Goal: Task Accomplishment & Management: Use online tool/utility

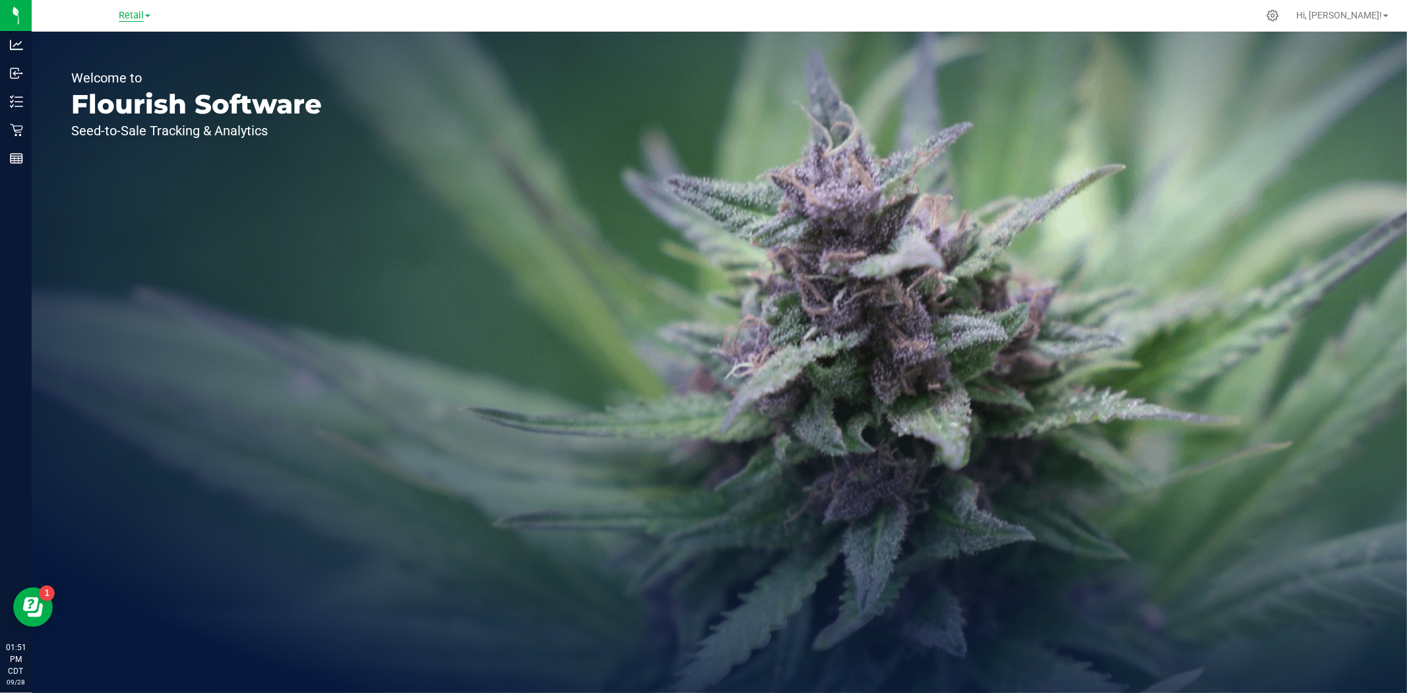
click at [119, 11] on span "Retail" at bounding box center [131, 16] width 25 height 12
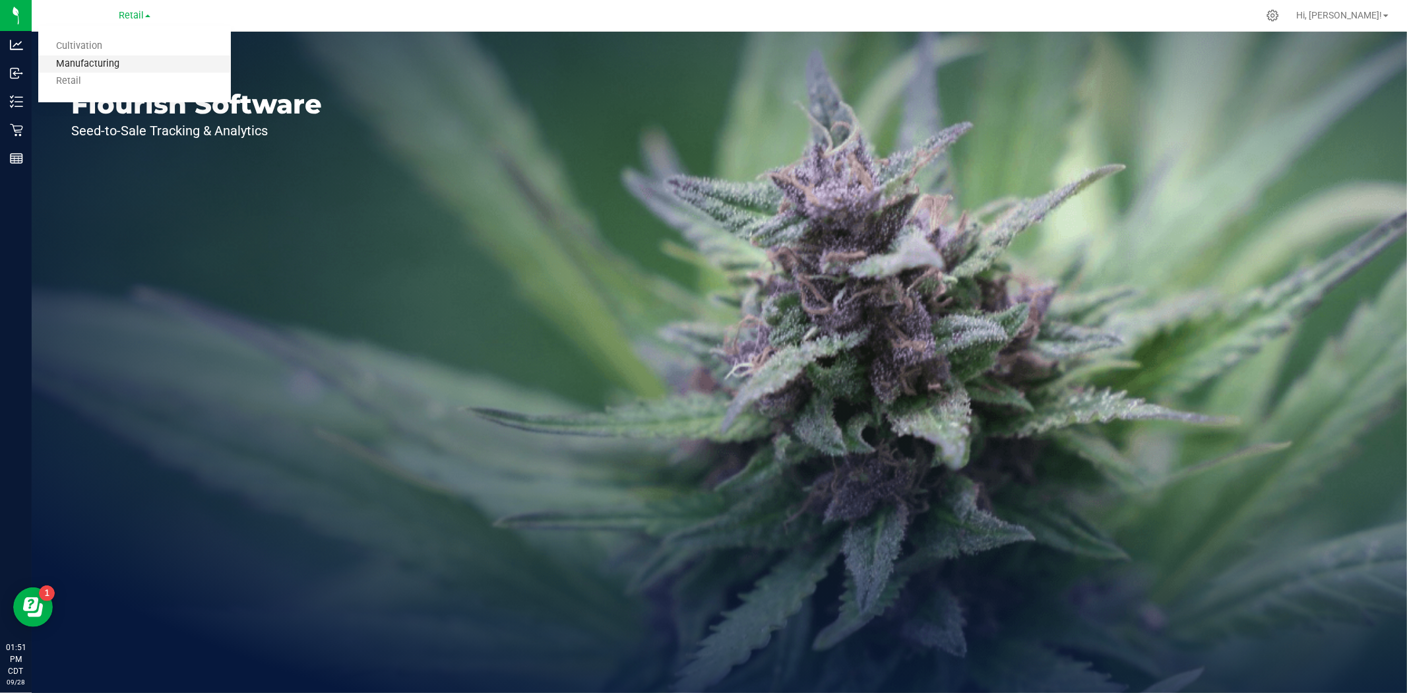
click at [112, 63] on link "Manufacturing" at bounding box center [134, 64] width 193 height 18
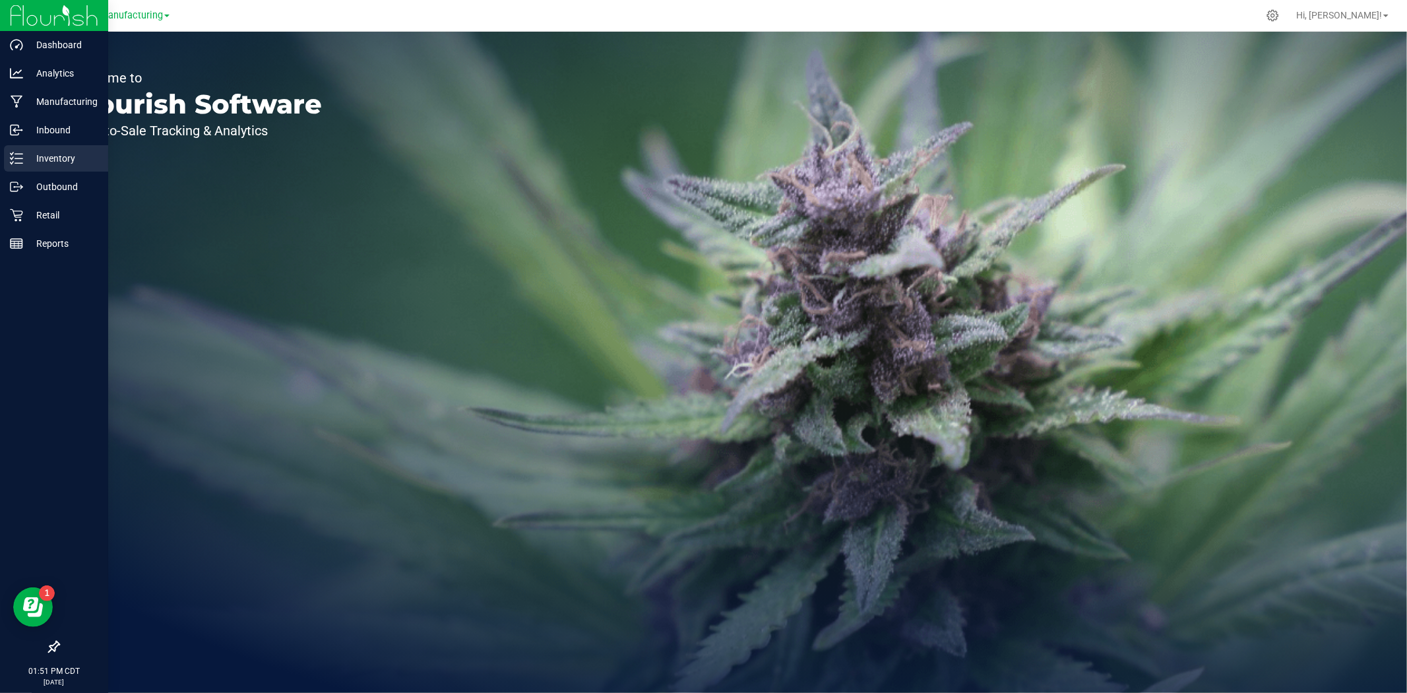
click at [26, 166] on div "Inventory" at bounding box center [56, 158] width 104 height 26
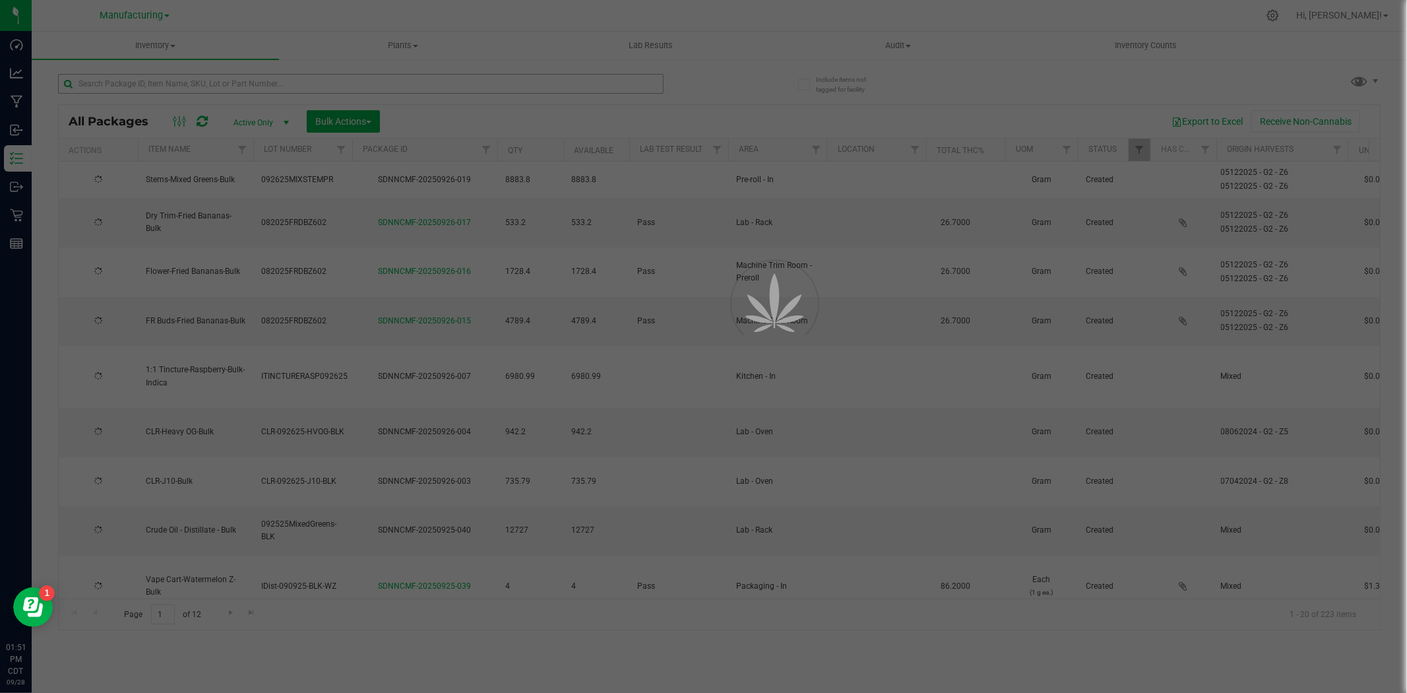
click at [208, 86] on div at bounding box center [703, 346] width 1407 height 693
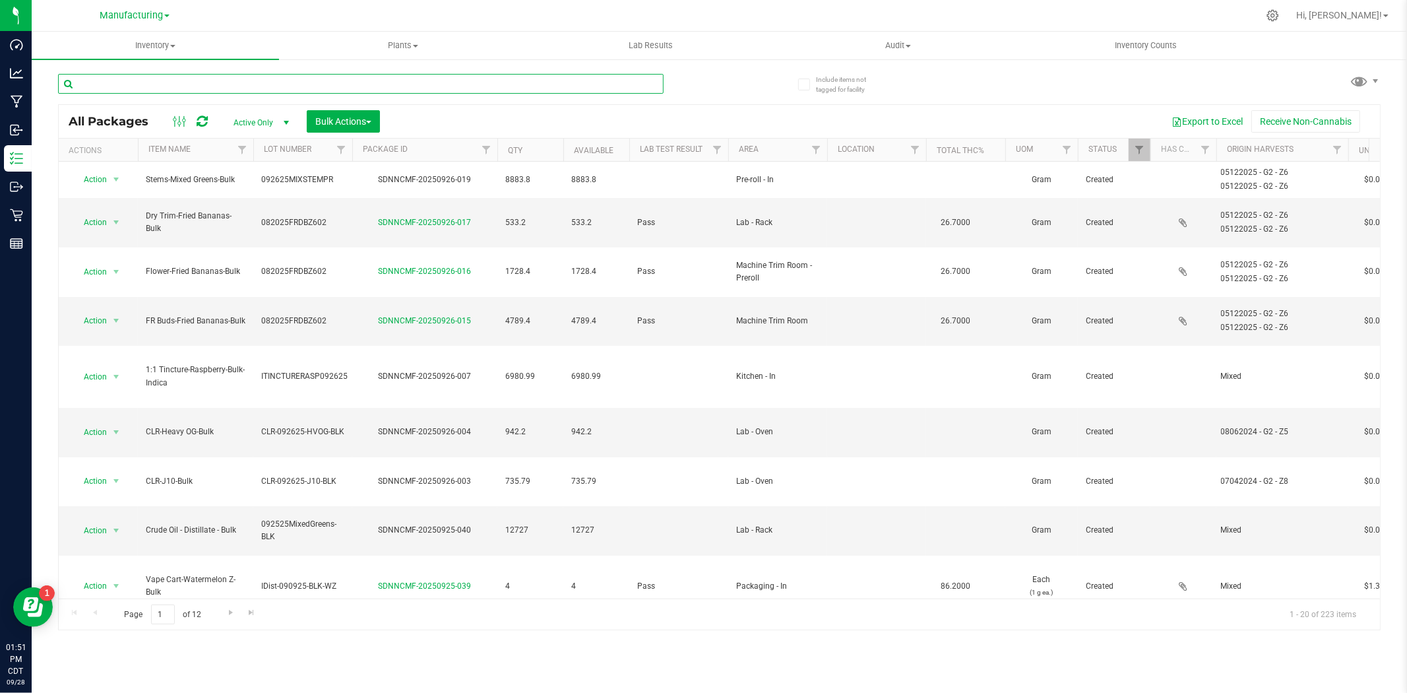
click at [208, 88] on input "text" at bounding box center [360, 84] width 605 height 20
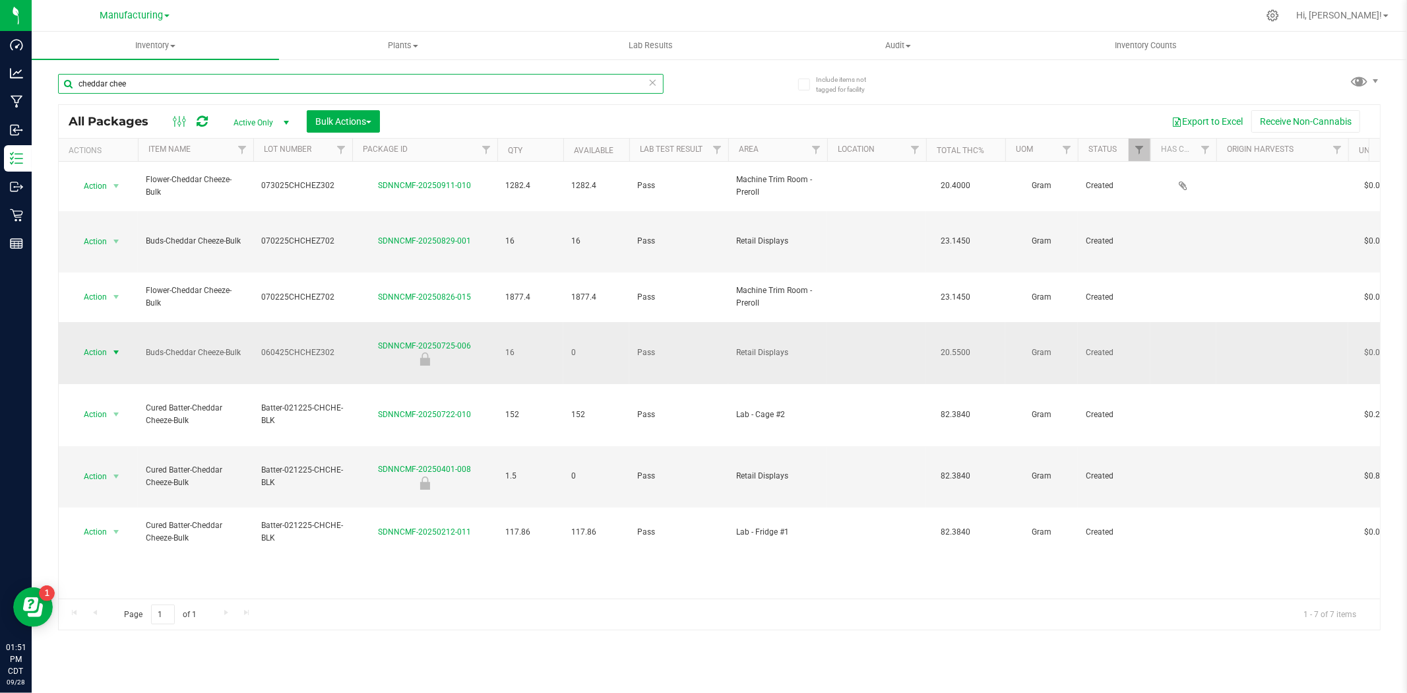
type input "cheddar chee"
click at [111, 347] on span "select" at bounding box center [116, 352] width 11 height 11
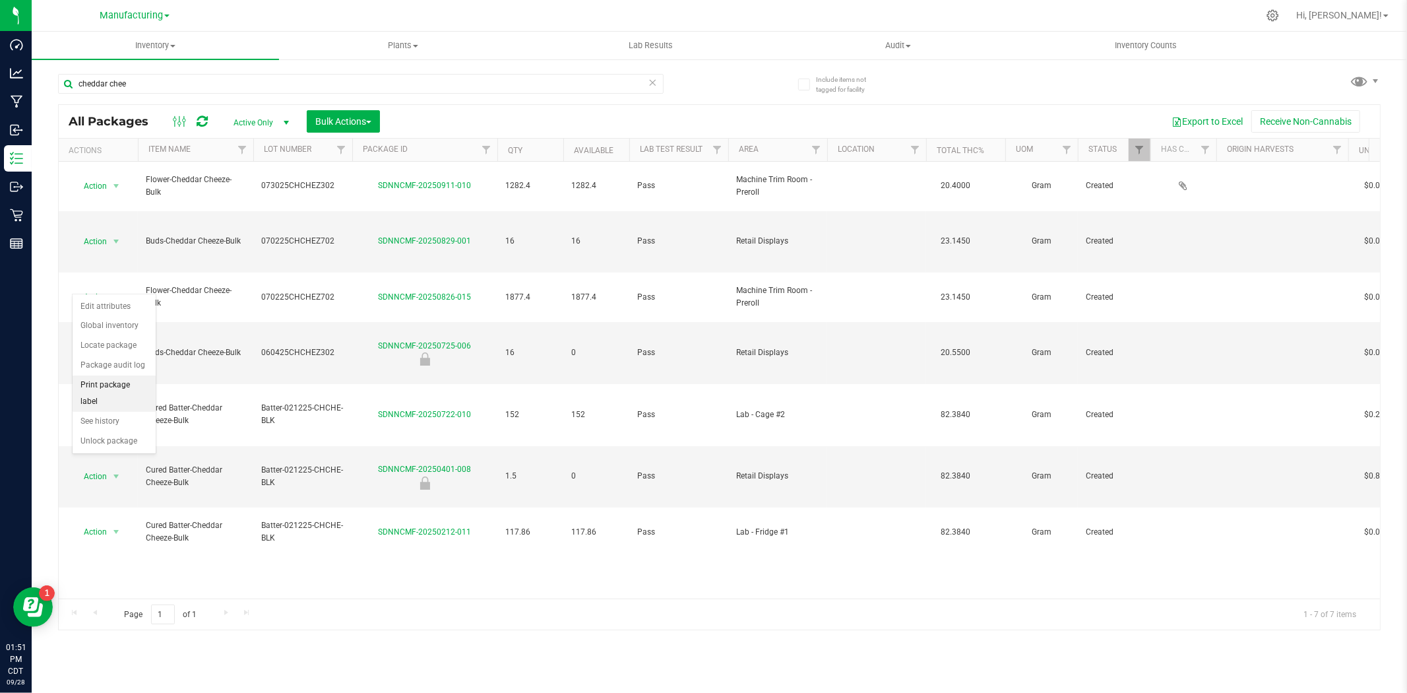
click at [129, 381] on li "Print package label" at bounding box center [114, 393] width 83 height 36
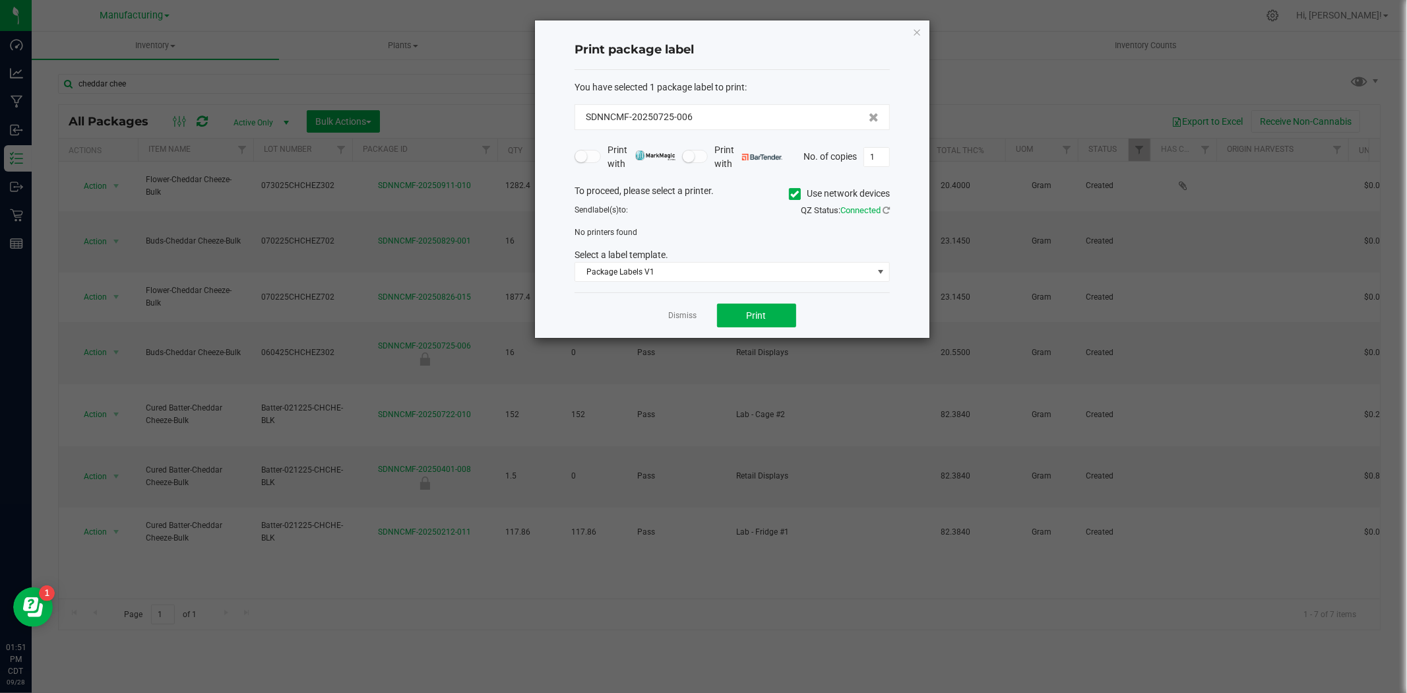
click at [794, 194] on icon at bounding box center [795, 194] width 9 height 0
click at [0, 0] on input "Use network devices" at bounding box center [0, 0] width 0 height 0
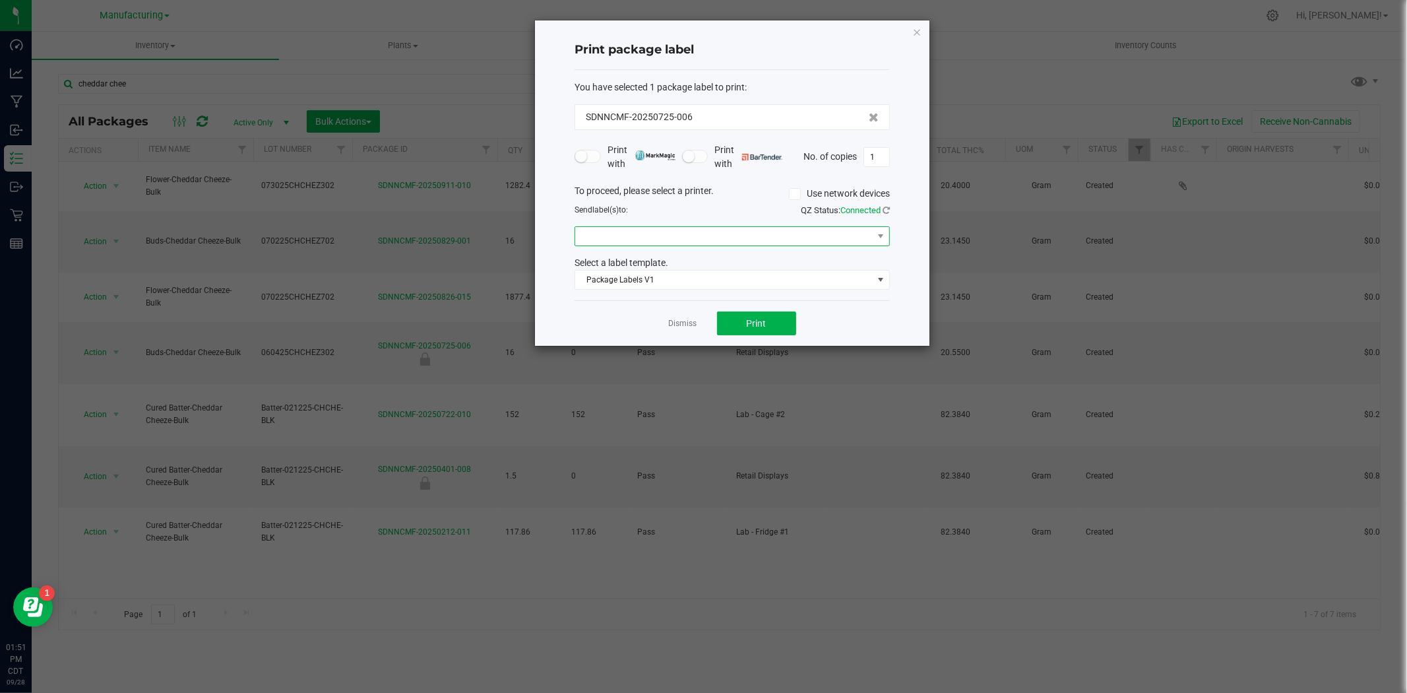
click at [795, 243] on span at bounding box center [723, 236] width 297 height 18
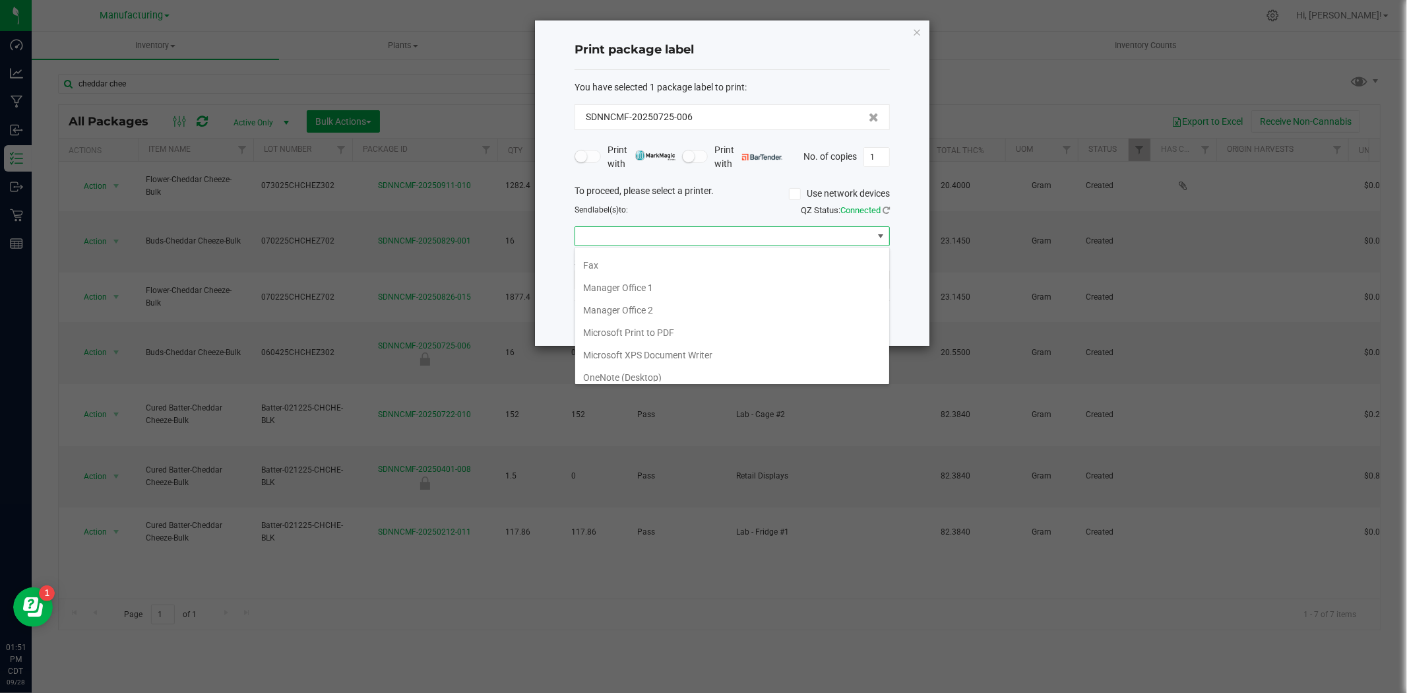
scroll to position [139, 0]
click at [819, 365] on 1\) "ZDesigner ZD410-203dpi ZPL (Copy 1)" at bounding box center [732, 370] width 314 height 22
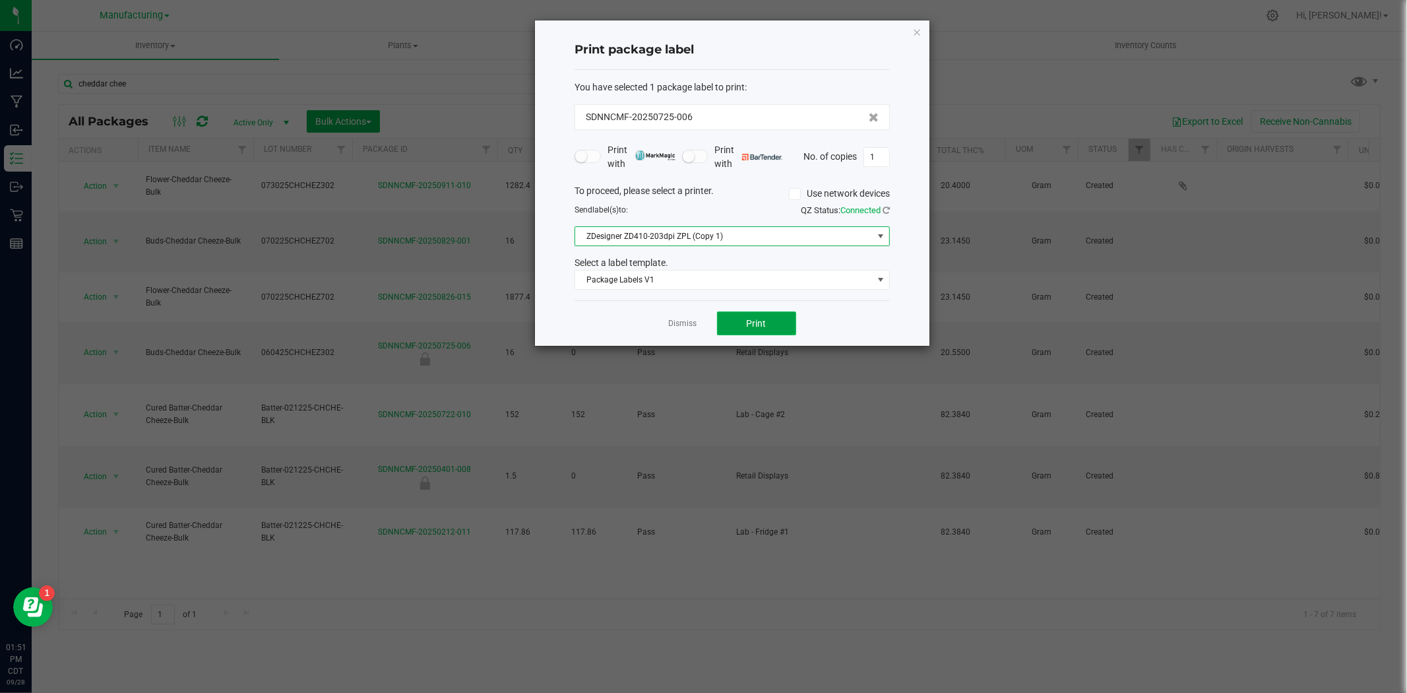
click at [767, 324] on button "Print" at bounding box center [756, 323] width 79 height 24
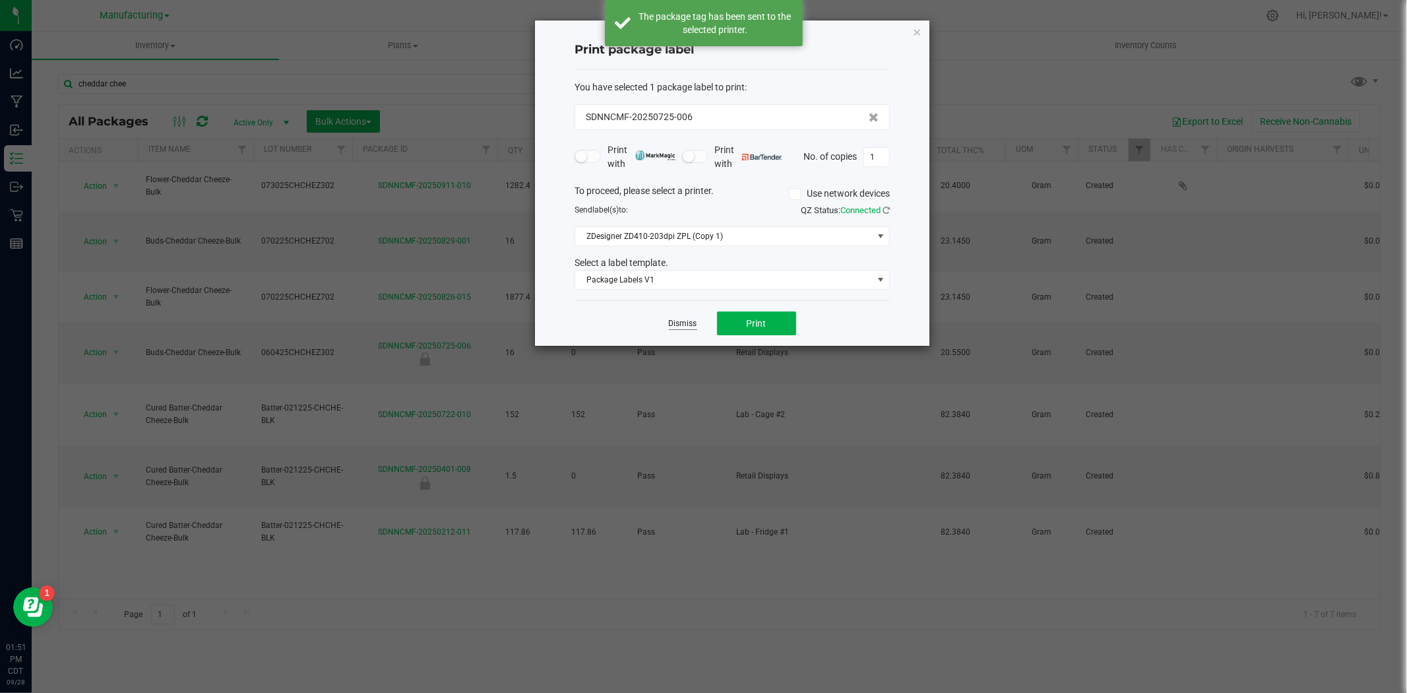
click at [683, 321] on link "Dismiss" at bounding box center [683, 323] width 28 height 11
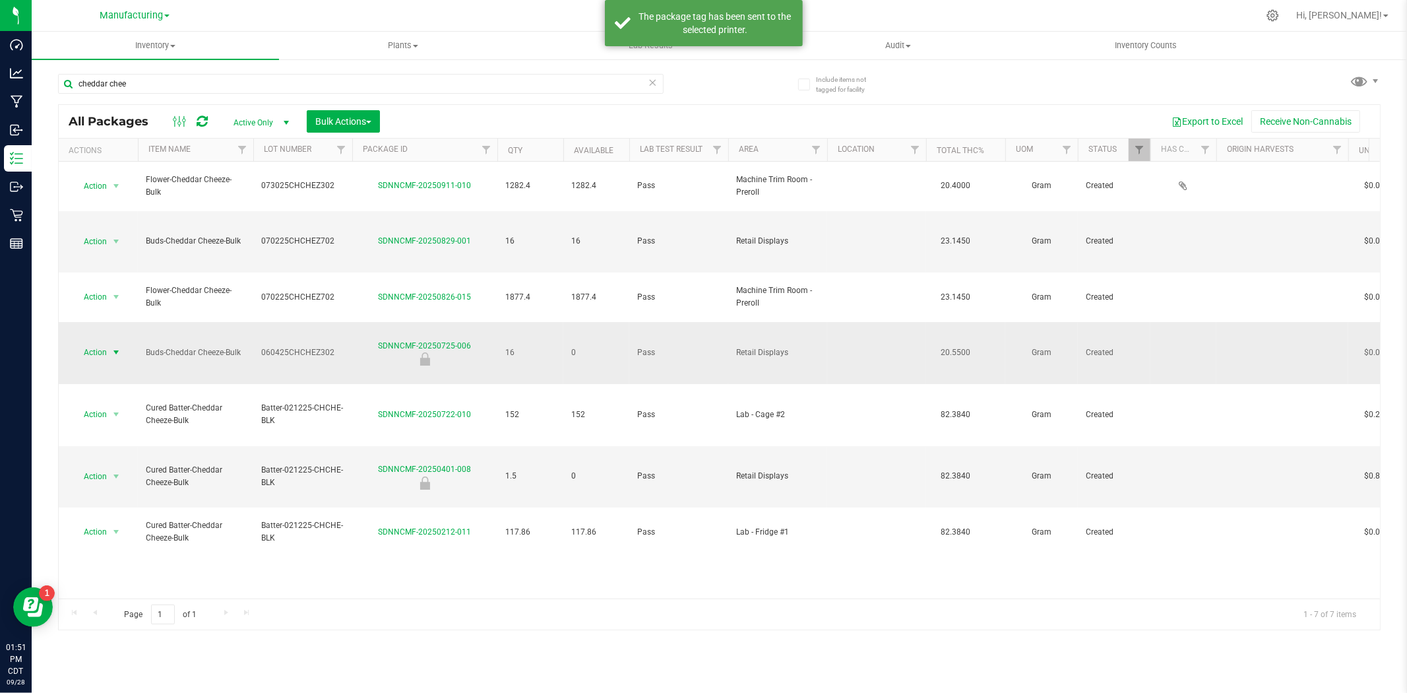
click at [102, 343] on span "Action" at bounding box center [90, 352] width 36 height 18
click at [116, 348] on li "Locate package" at bounding box center [114, 346] width 83 height 20
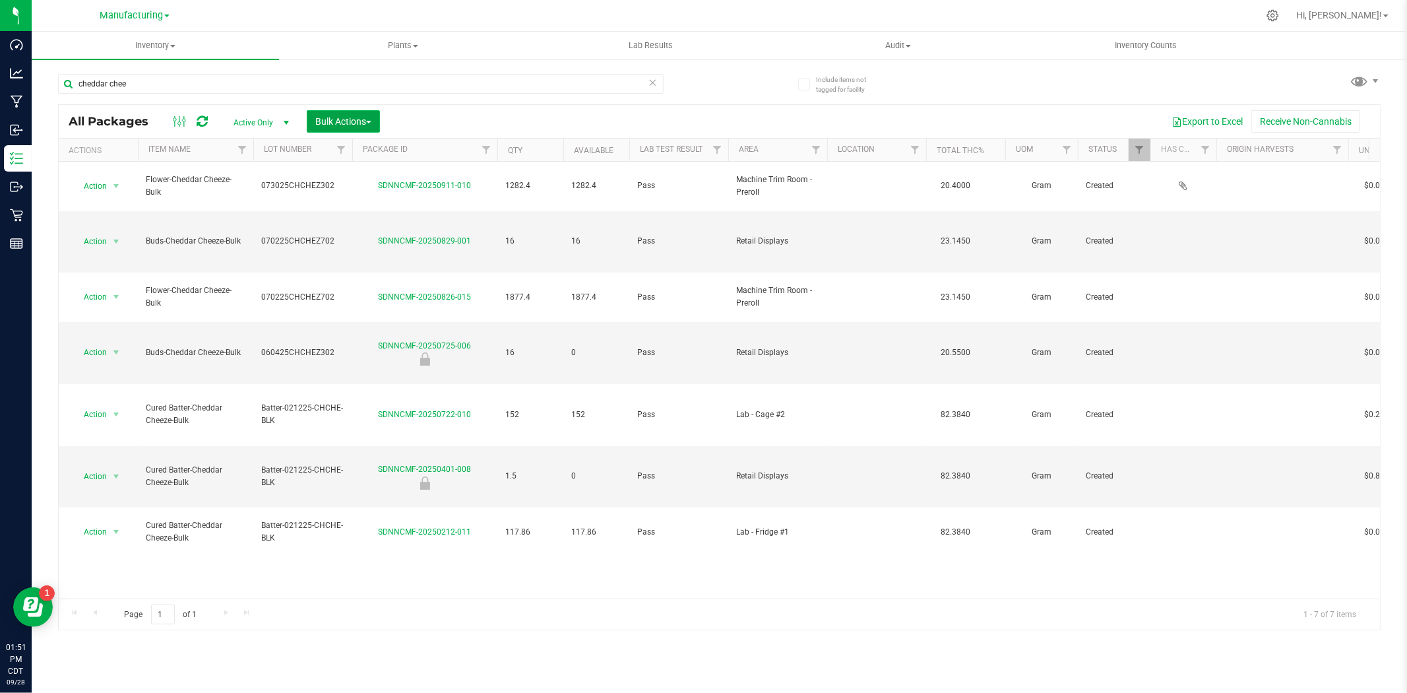
click at [354, 119] on span "Bulk Actions" at bounding box center [343, 121] width 56 height 11
click at [366, 223] on span "Locate packages" at bounding box center [348, 223] width 67 height 11
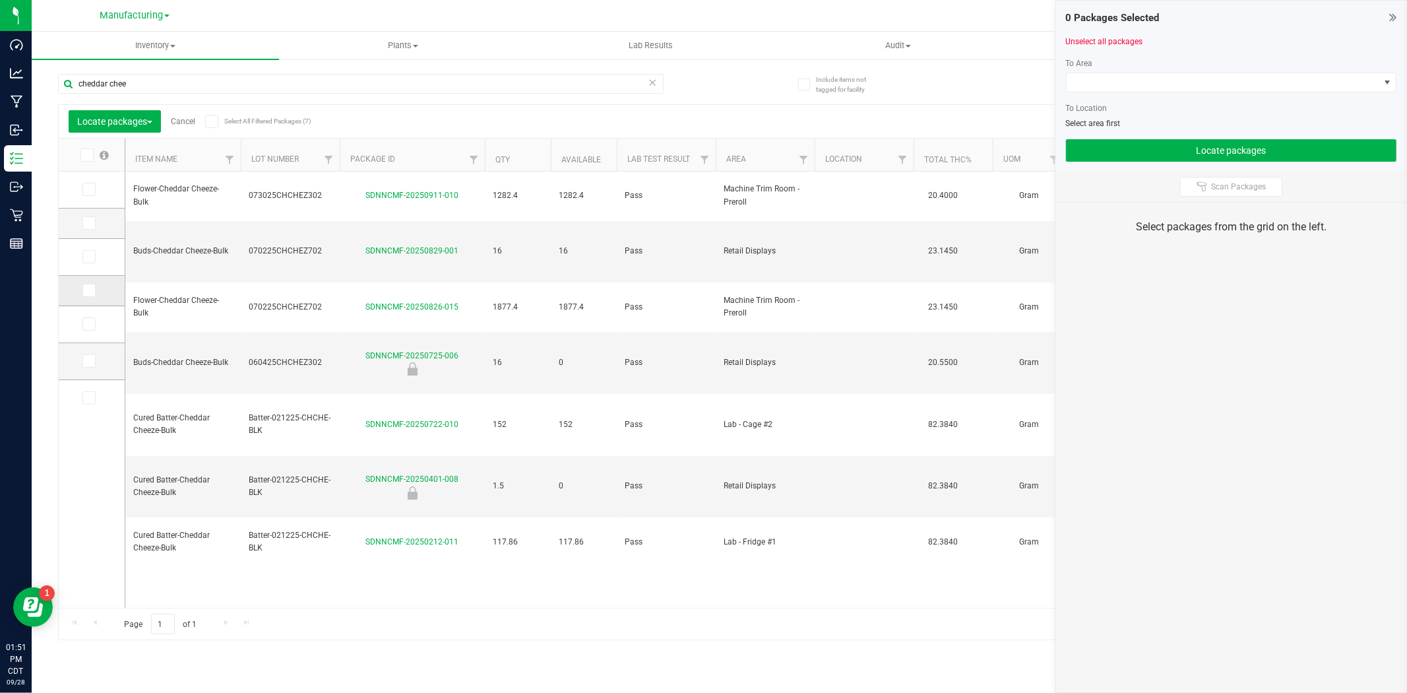
click at [86, 290] on icon at bounding box center [88, 290] width 9 height 0
click at [0, 0] on input "checkbox" at bounding box center [0, 0] width 0 height 0
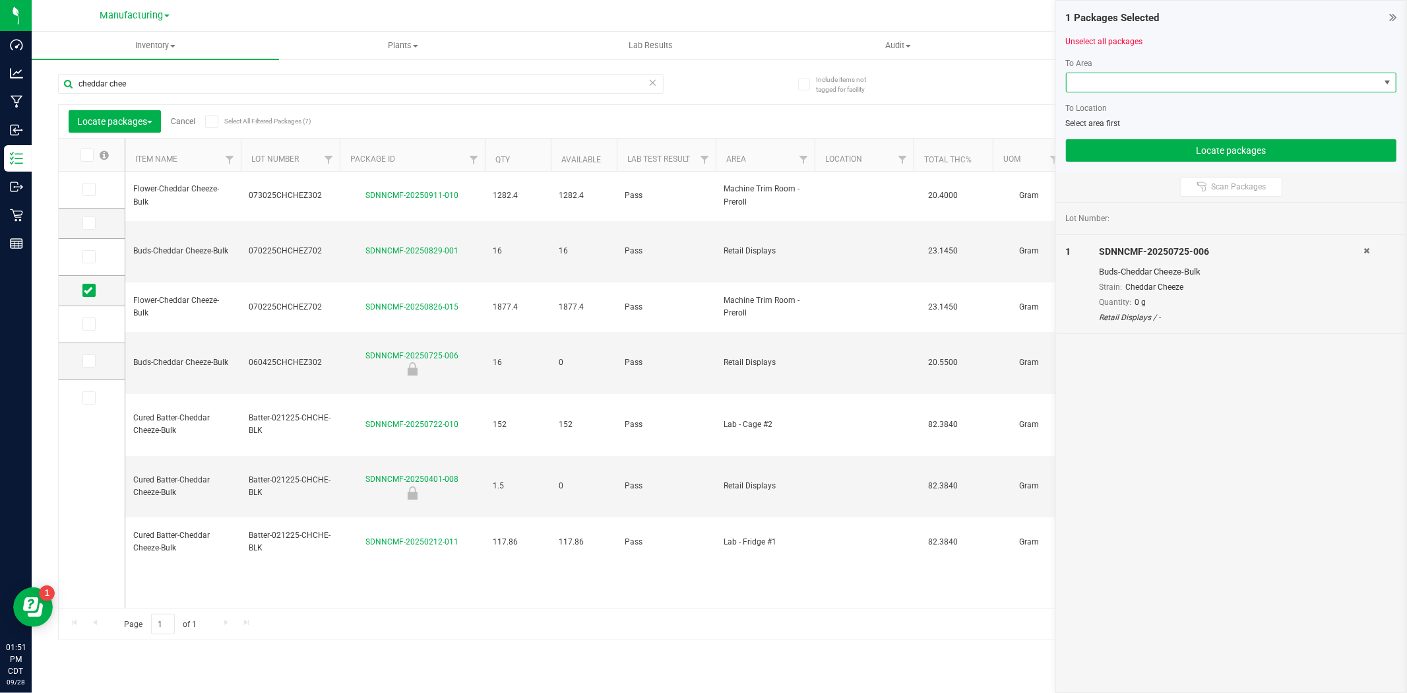
click at [1123, 80] on span at bounding box center [1222, 82] width 313 height 18
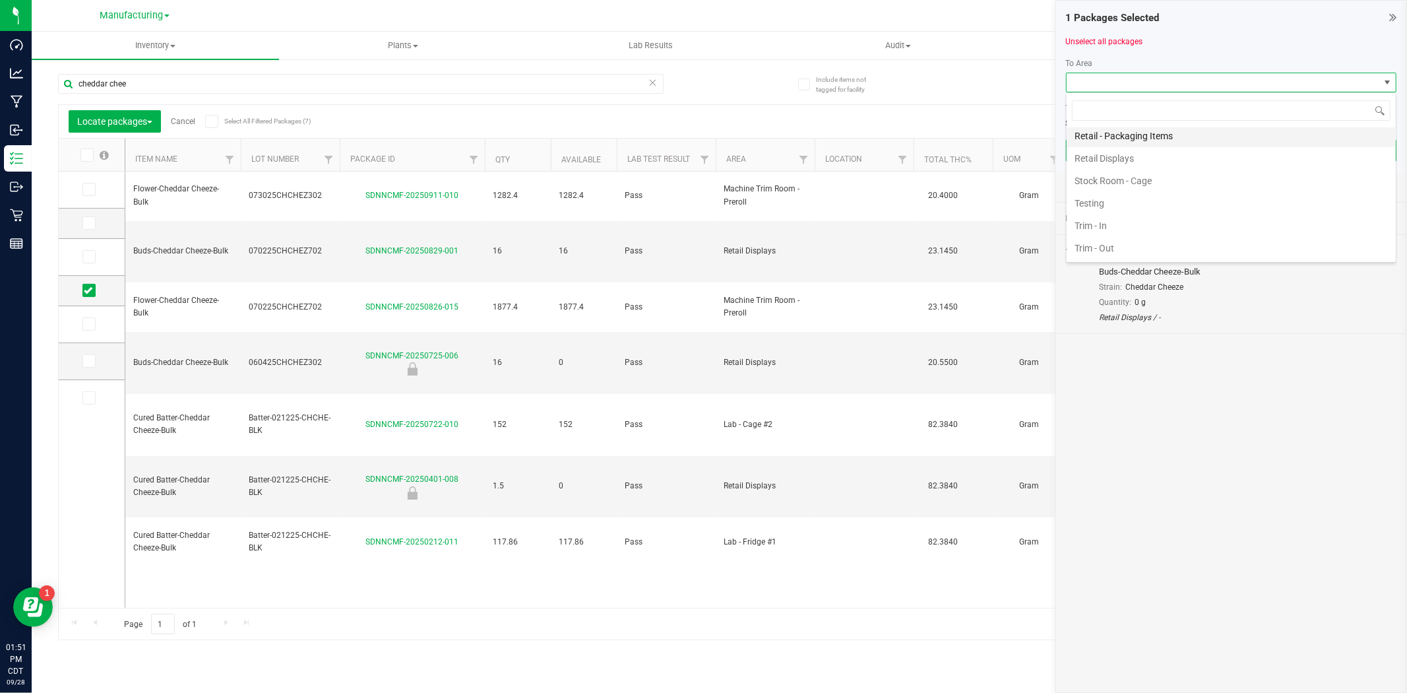
scroll to position [522, 0]
click at [1174, 179] on li "Stock Room - Cage" at bounding box center [1230, 180] width 329 height 22
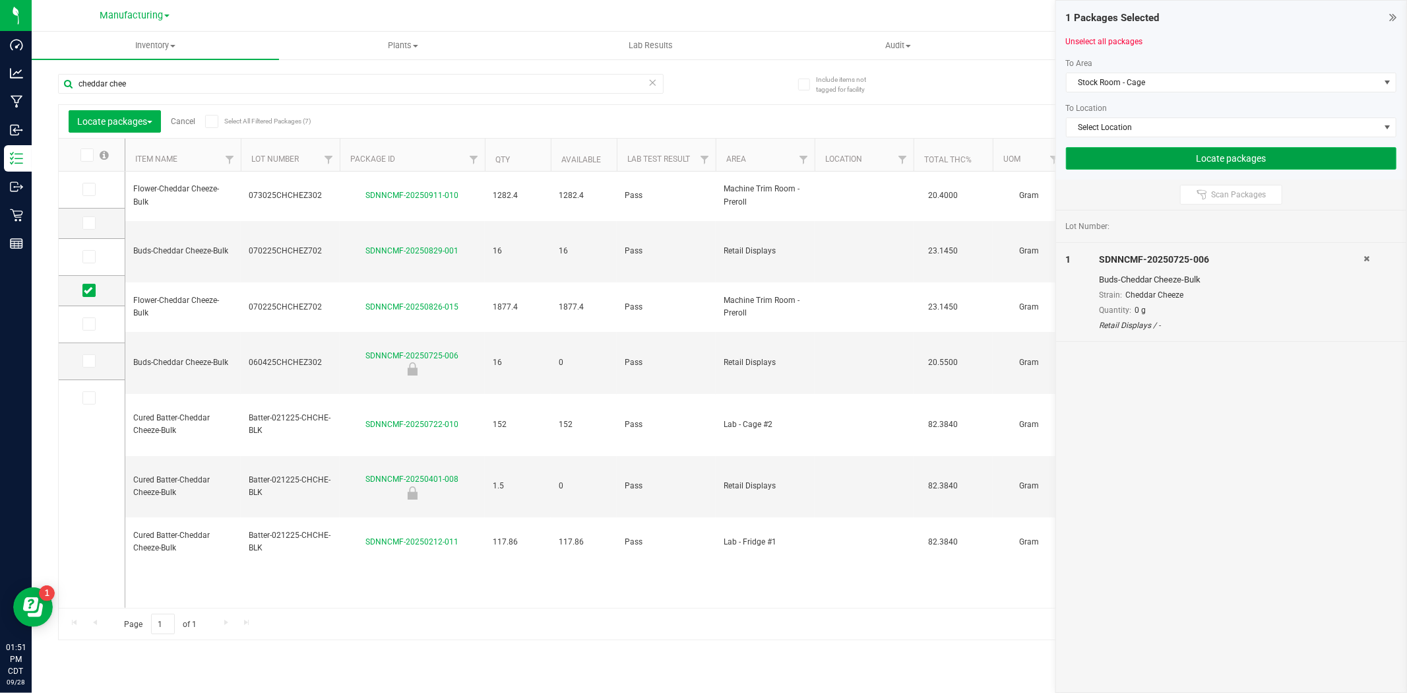
click at [1163, 158] on button "Locate packages" at bounding box center [1231, 158] width 330 height 22
